Goal: Navigation & Orientation: Find specific page/section

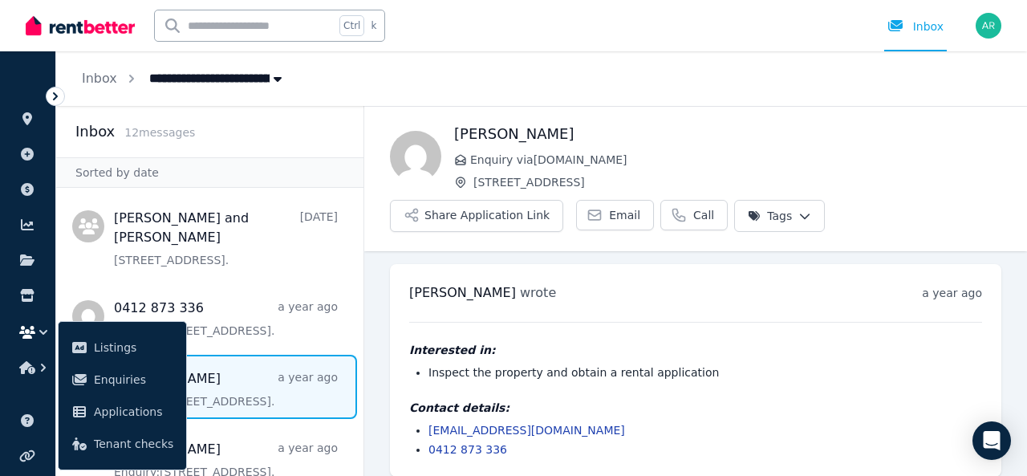
scroll to position [160, 0]
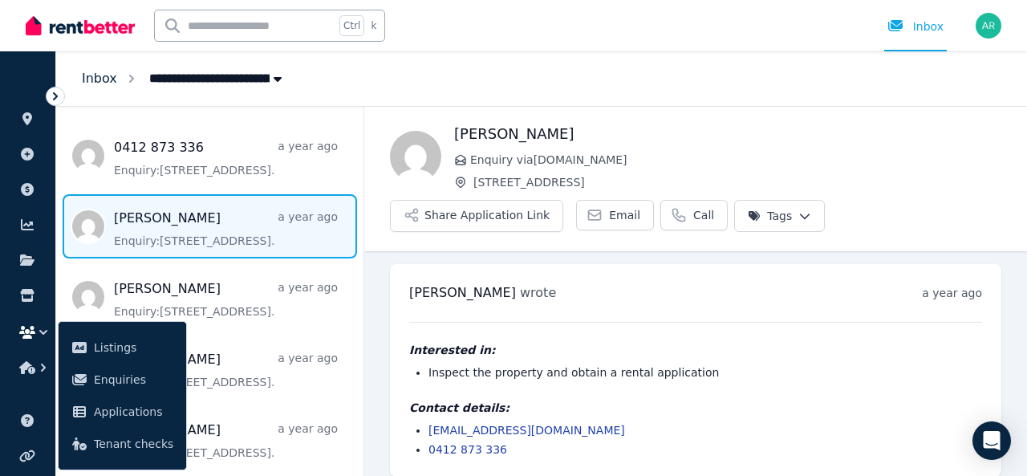
click at [95, 83] on link "Inbox" at bounding box center [99, 78] width 35 height 15
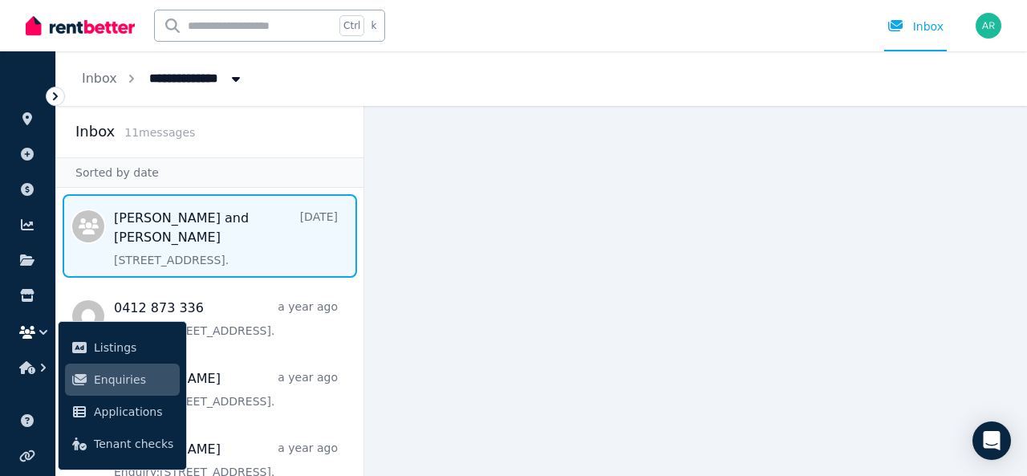
click at [210, 248] on span "Message list" at bounding box center [209, 235] width 307 height 83
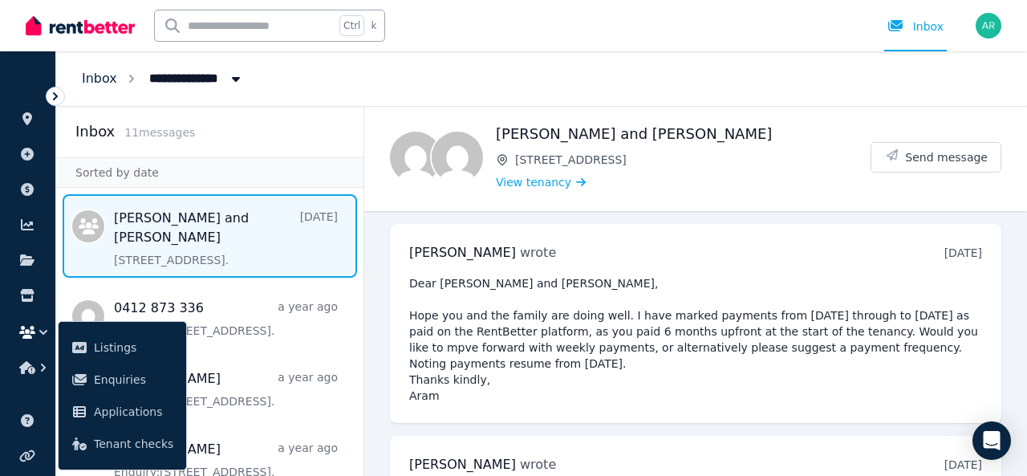
scroll to position [106, 0]
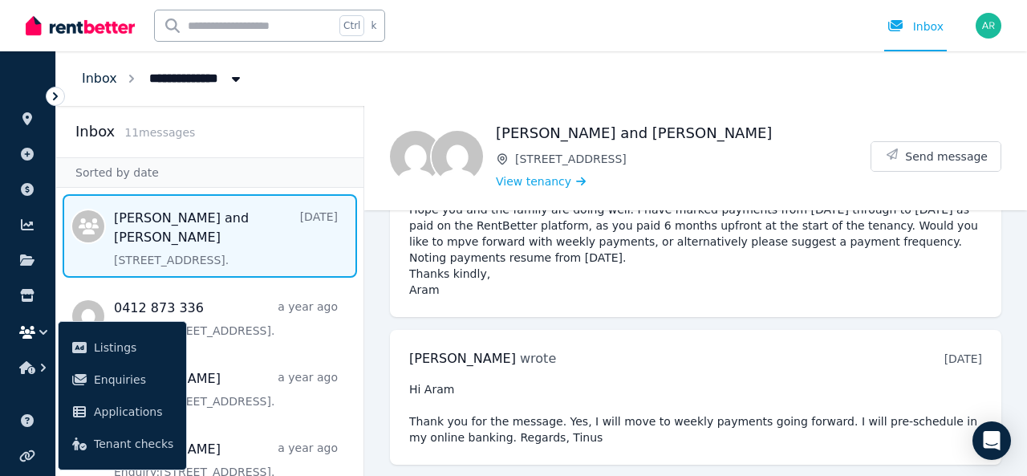
click at [99, 83] on link "Inbox" at bounding box center [99, 78] width 35 height 15
click at [95, 24] on img at bounding box center [80, 26] width 109 height 24
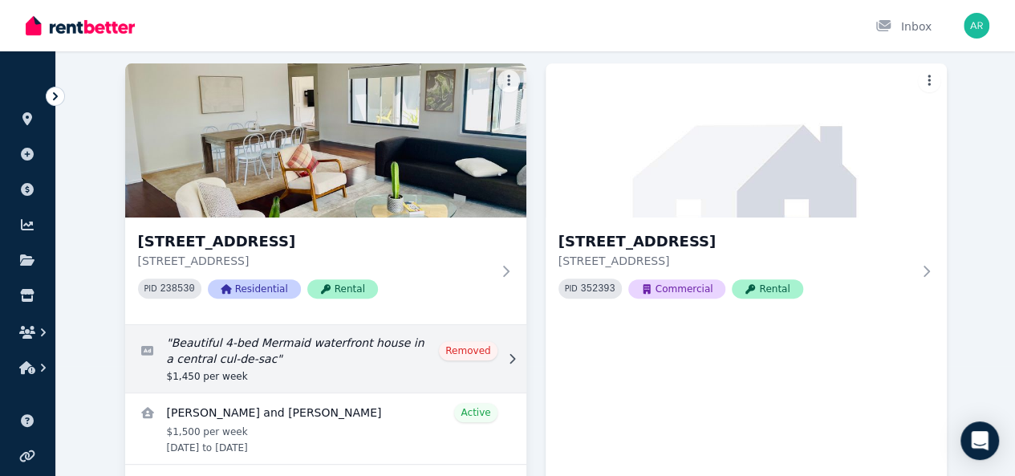
scroll to position [83, 0]
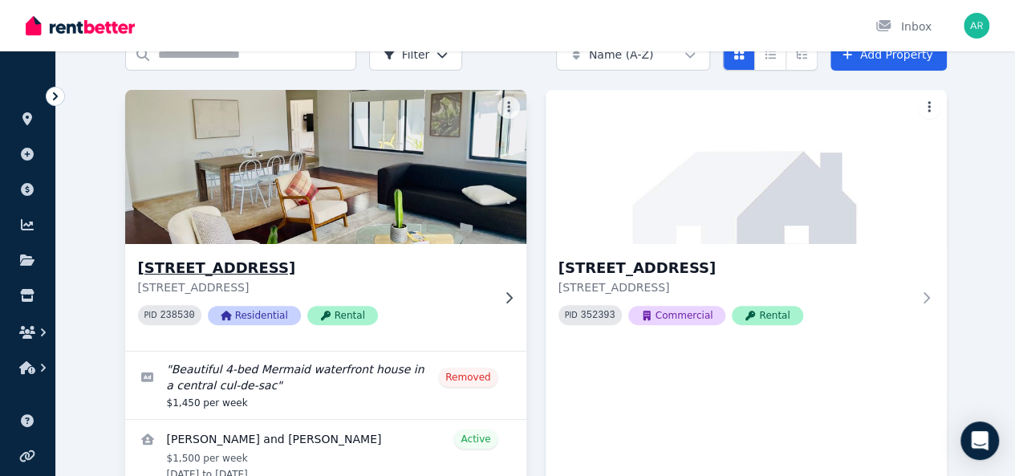
click at [229, 188] on img at bounding box center [325, 167] width 421 height 162
